Goal: Information Seeking & Learning: Learn about a topic

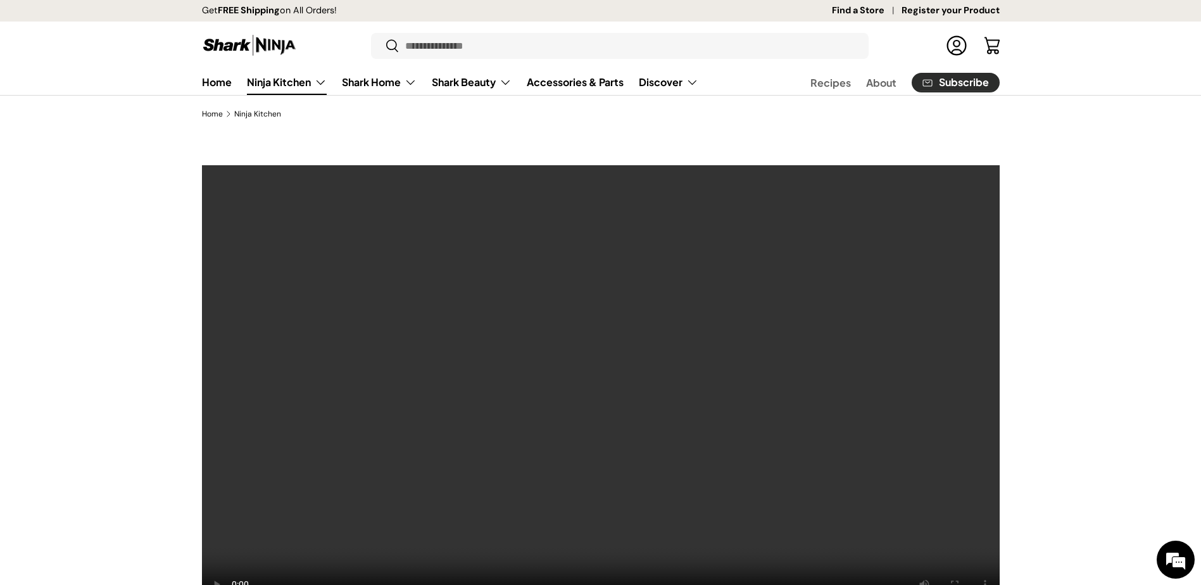
click at [436, 6] on div "Get FREE Shipping on All Orders!" at bounding box center [514, 11] width 624 height 22
click at [441, 56] on input "Search" at bounding box center [620, 46] width 498 height 26
paste input "**********"
type input "**********"
click at [371, 32] on button "Search" at bounding box center [385, 47] width 28 height 30
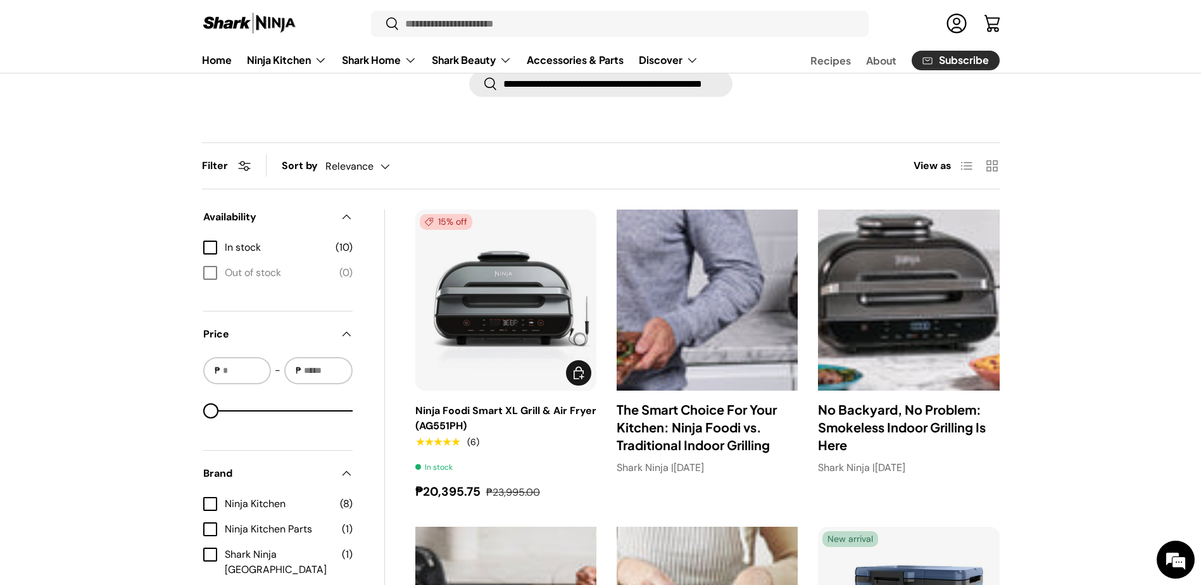
scroll to position [127, 0]
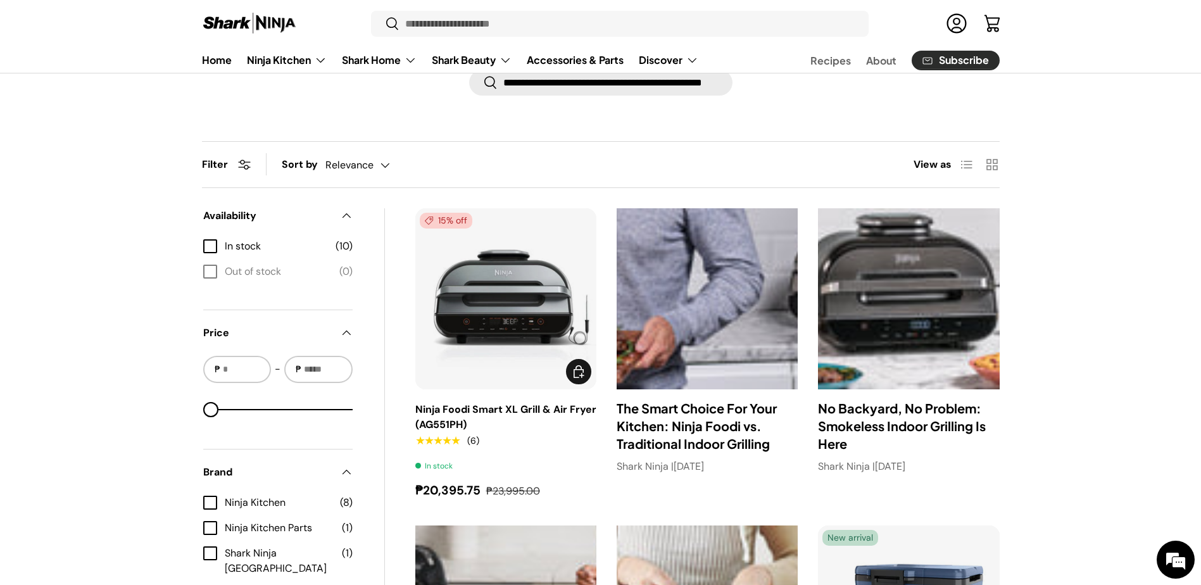
click at [0, 0] on img "Ninja Foodi Smart XL Grill & Air Fryer (AG551PH)" at bounding box center [0, 0] width 0 height 0
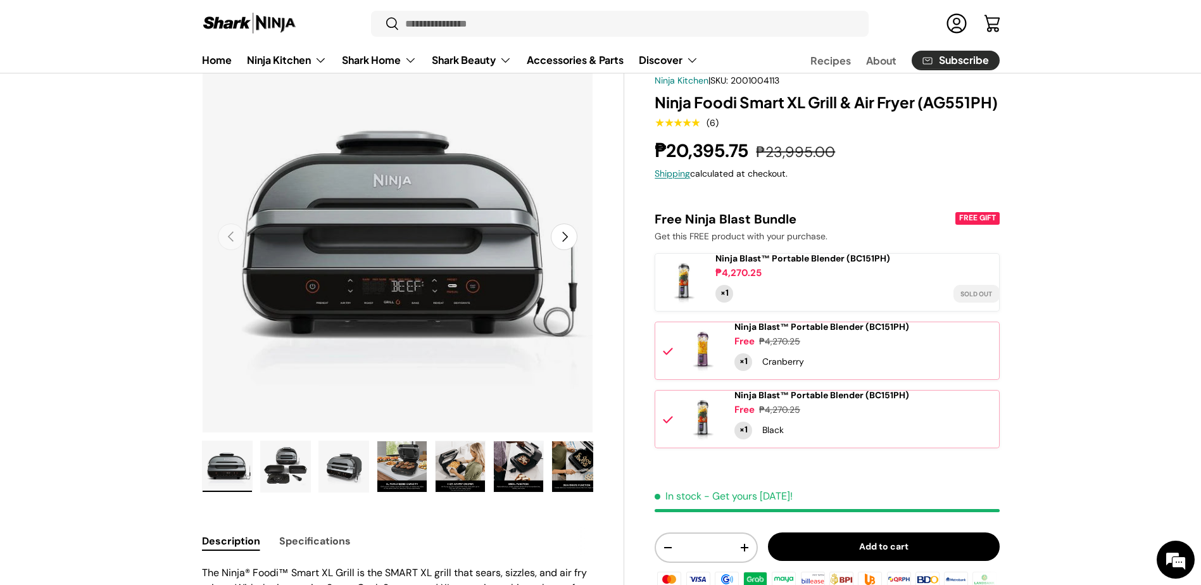
scroll to position [127, 0]
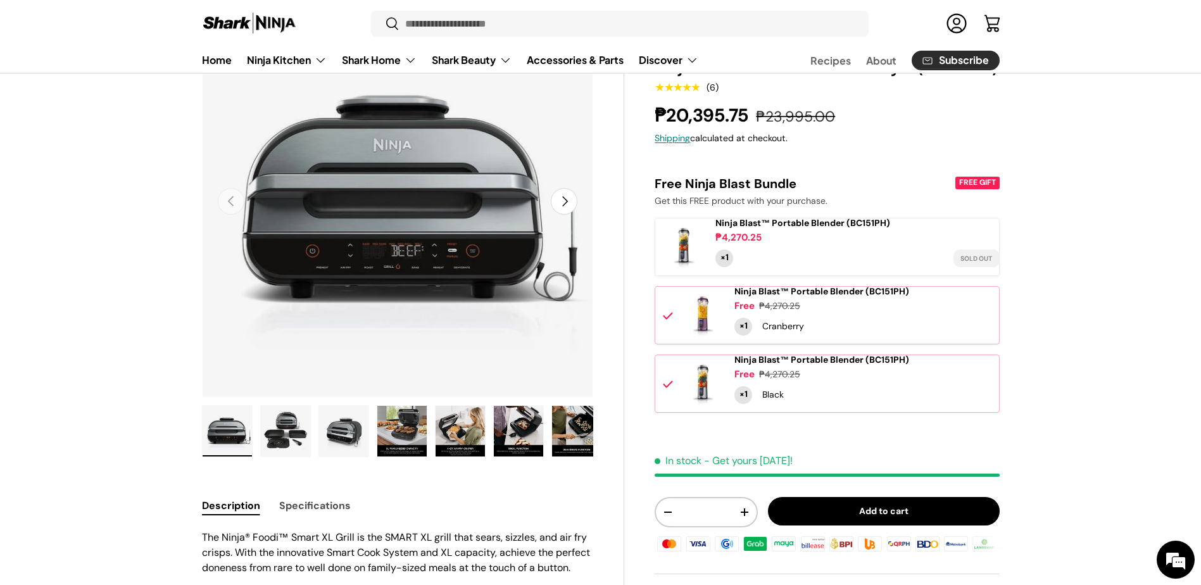
click at [350, 453] on img "Gallery Viewer" at bounding box center [343, 431] width 49 height 51
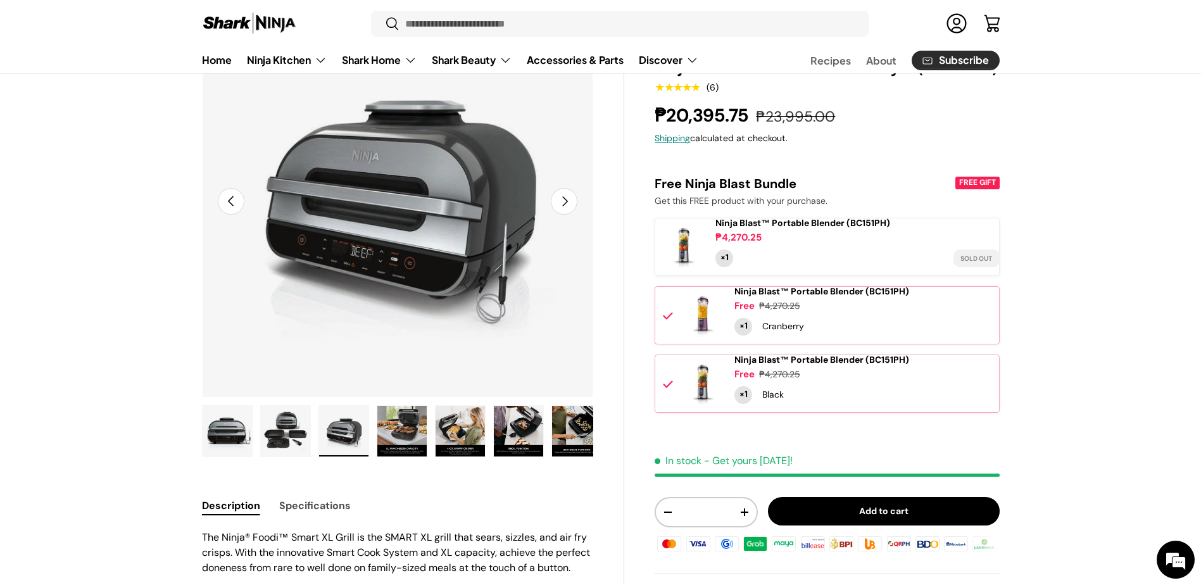
click at [299, 431] on img "Gallery Viewer" at bounding box center [285, 431] width 49 height 51
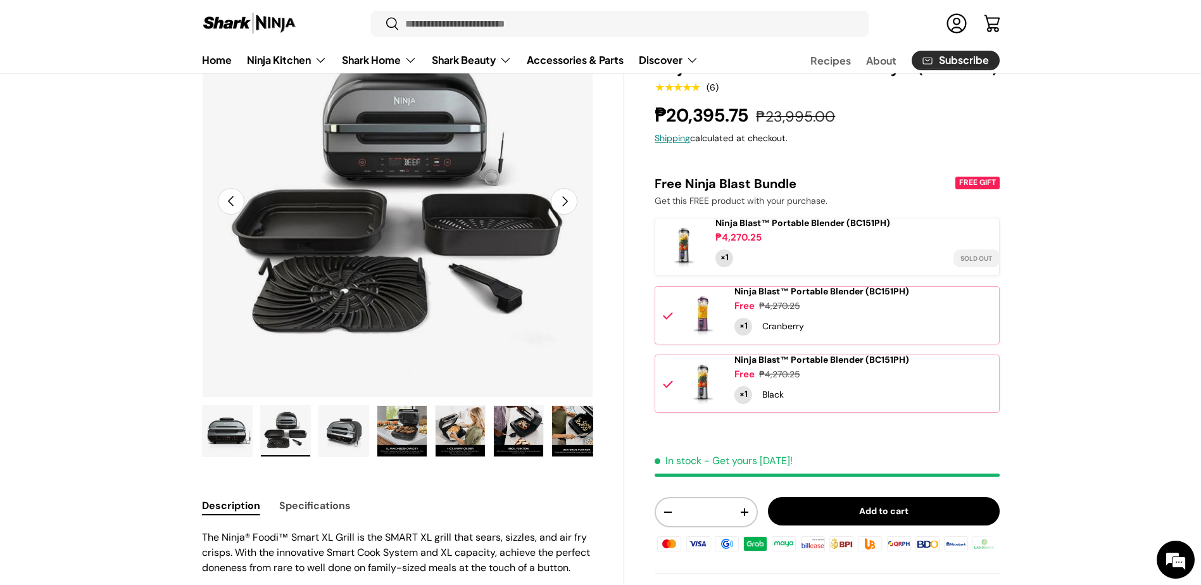
click at [332, 426] on img "Gallery Viewer" at bounding box center [343, 431] width 49 height 51
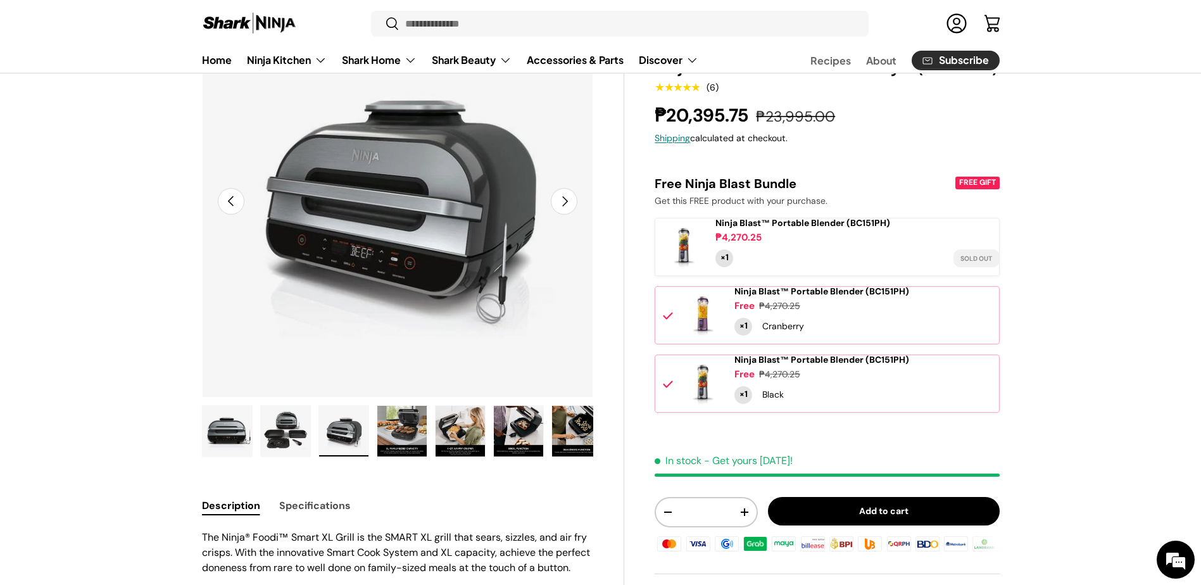
scroll to position [0, 0]
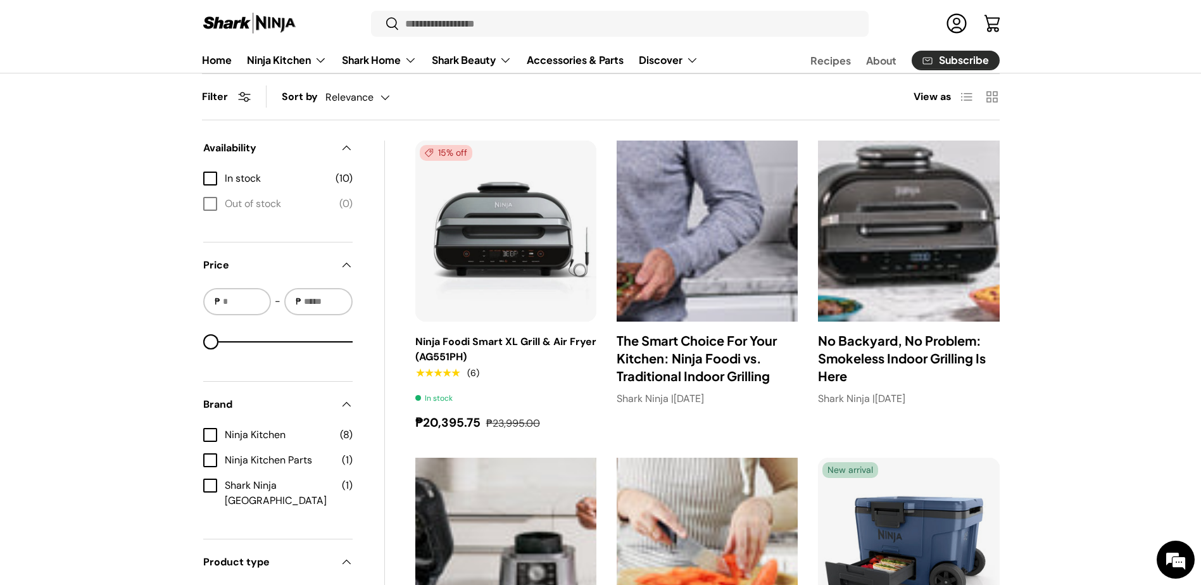
scroll to position [191, 0]
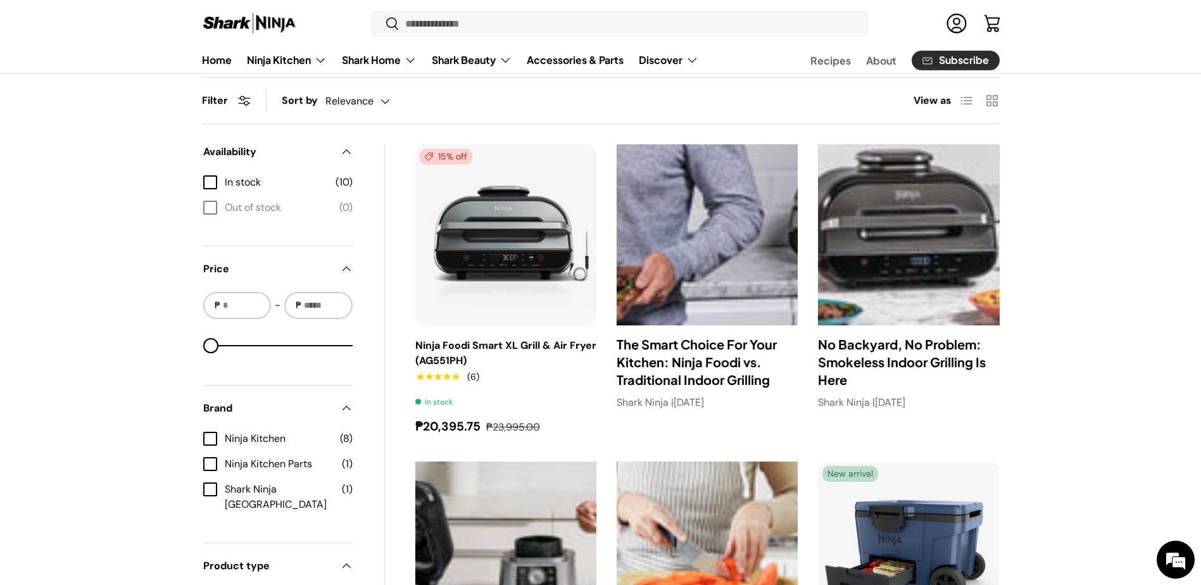
click at [932, 246] on img at bounding box center [908, 234] width 181 height 181
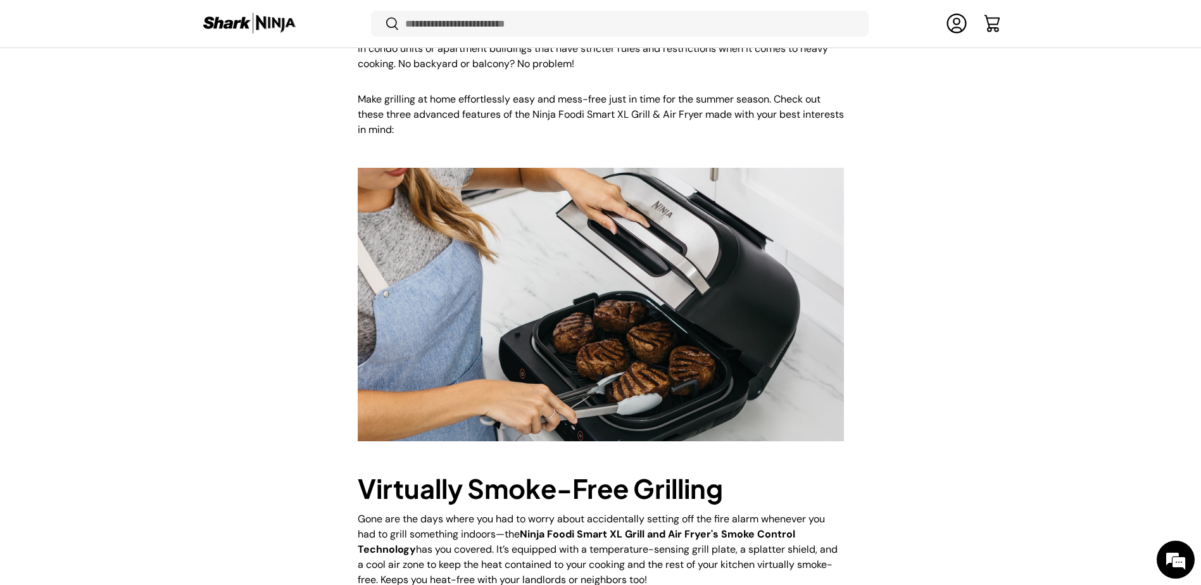
scroll to position [631, 0]
click at [960, 341] on div "Articles, Innovations No Backyard, No Problem: Smokeless Indoor Grilling Is Her…" at bounding box center [600, 456] width 879 height 1849
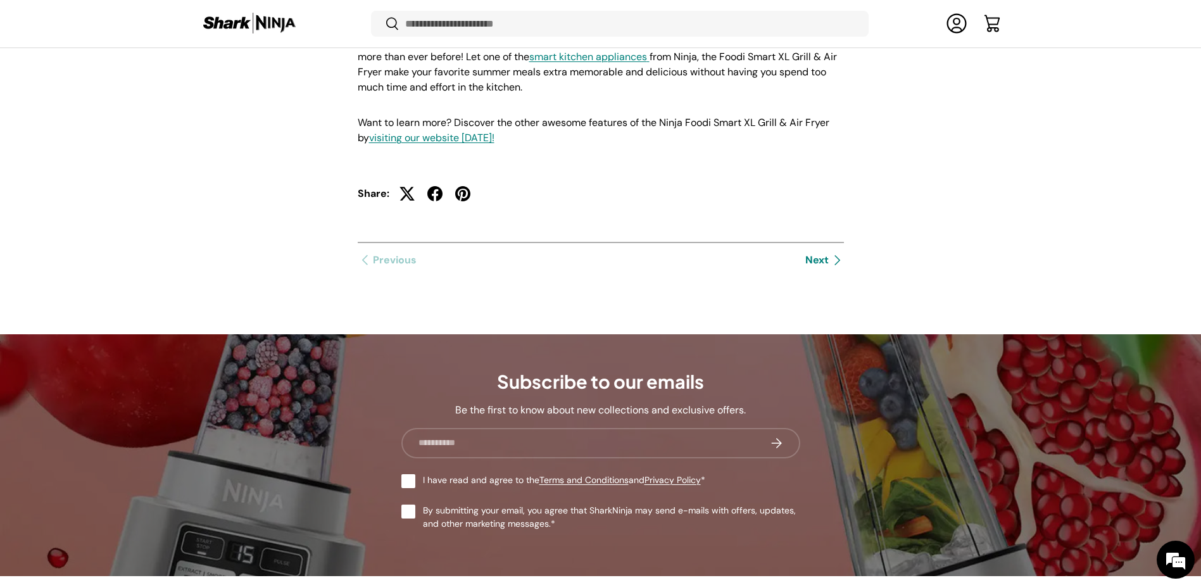
scroll to position [1771, 0]
